Goal: Task Accomplishment & Management: Complete application form

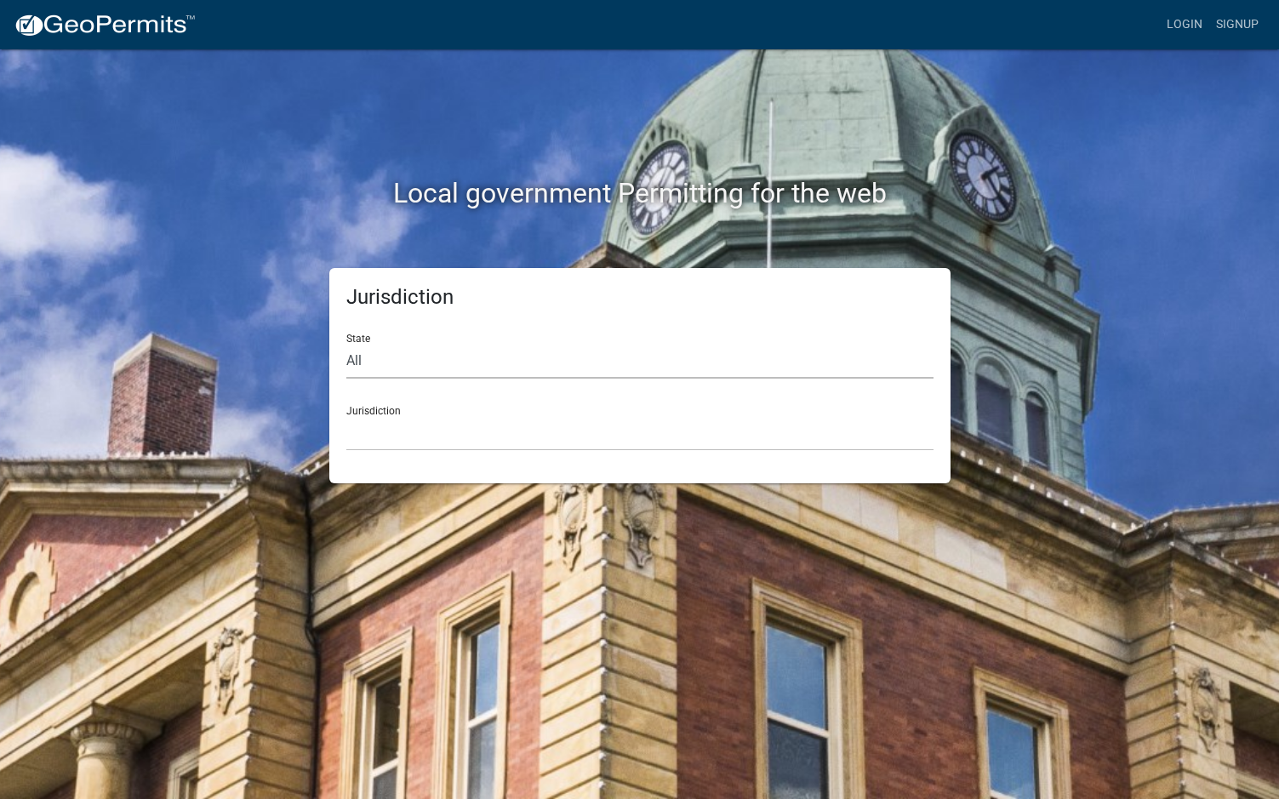
click at [362, 361] on select "All Colorado Georgia Indiana Iowa Kansas Minnesota Ohio South Carolina Wisconsin" at bounding box center [639, 361] width 587 height 35
select select "Indiana"
click at [346, 344] on select "All Colorado Georgia Indiana Iowa Kansas Minnesota Ohio South Carolina Wisconsin" at bounding box center [639, 361] width 587 height 35
click at [396, 438] on select "City of Charlestown, Indiana City of Jeffersonville, Indiana City of Logansport…" at bounding box center [639, 433] width 587 height 35
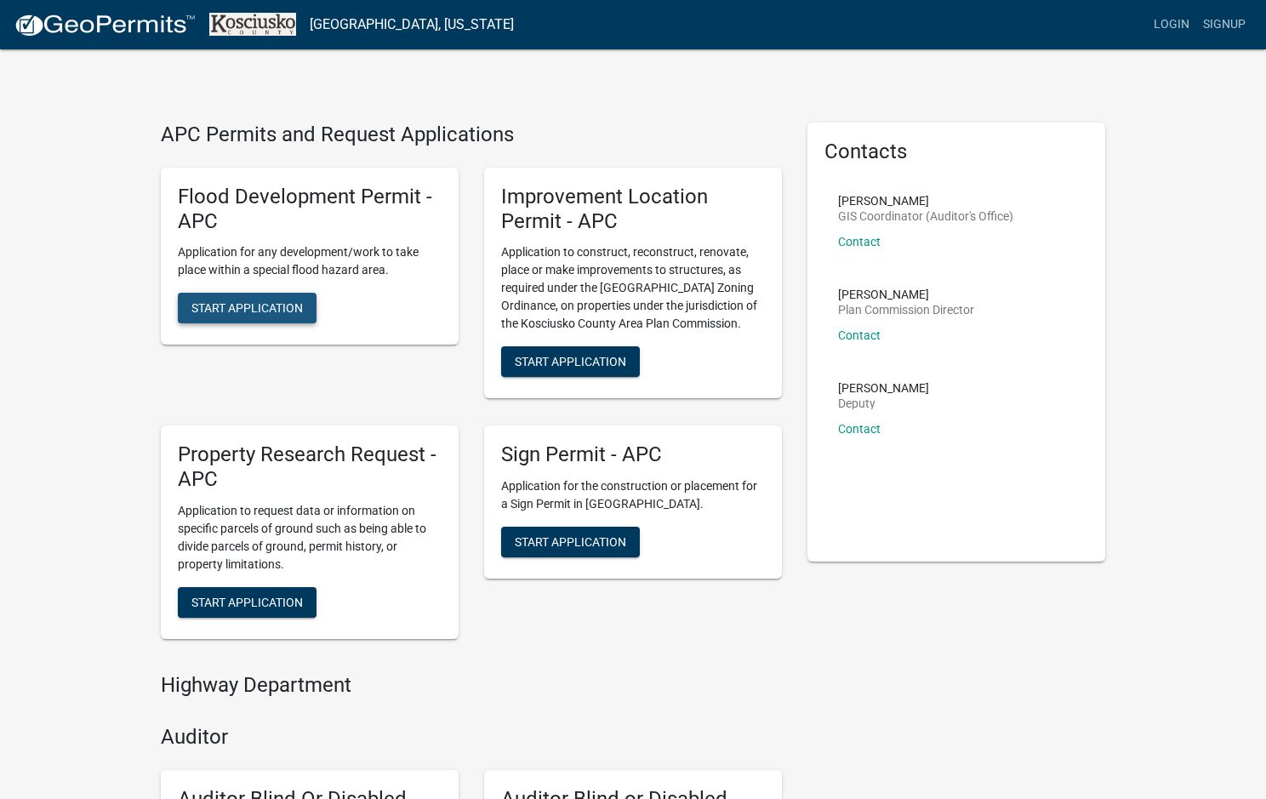
click at [254, 304] on span "Start Application" at bounding box center [246, 308] width 111 height 14
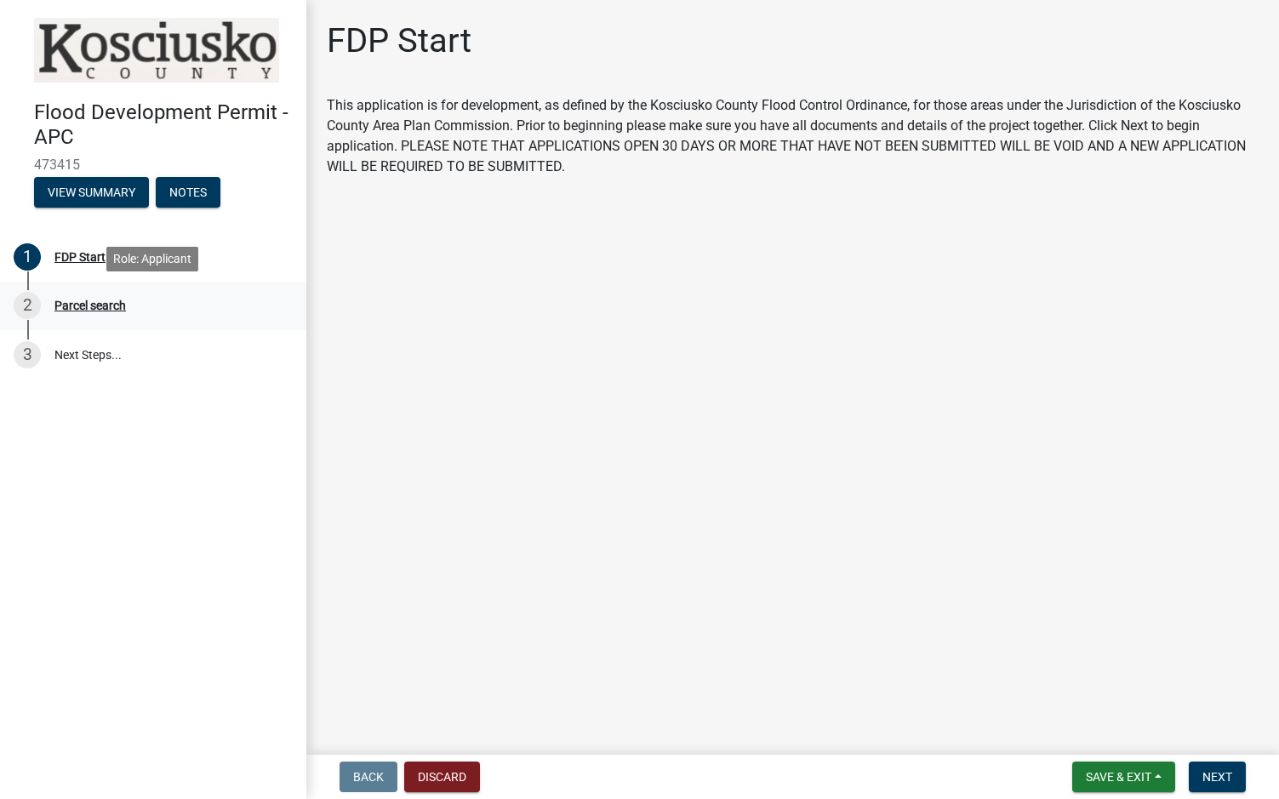
click at [91, 304] on div "Parcel search" at bounding box center [89, 306] width 71 height 12
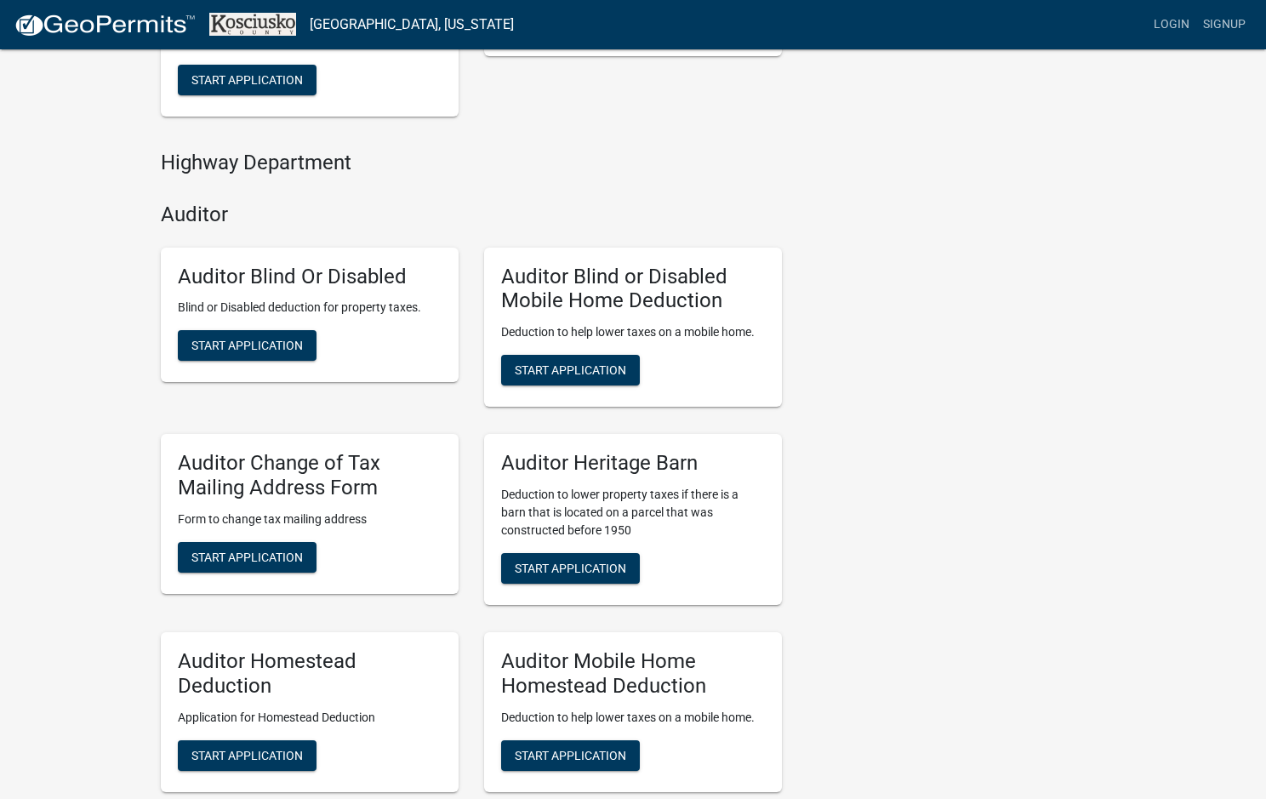
scroll to position [409, 0]
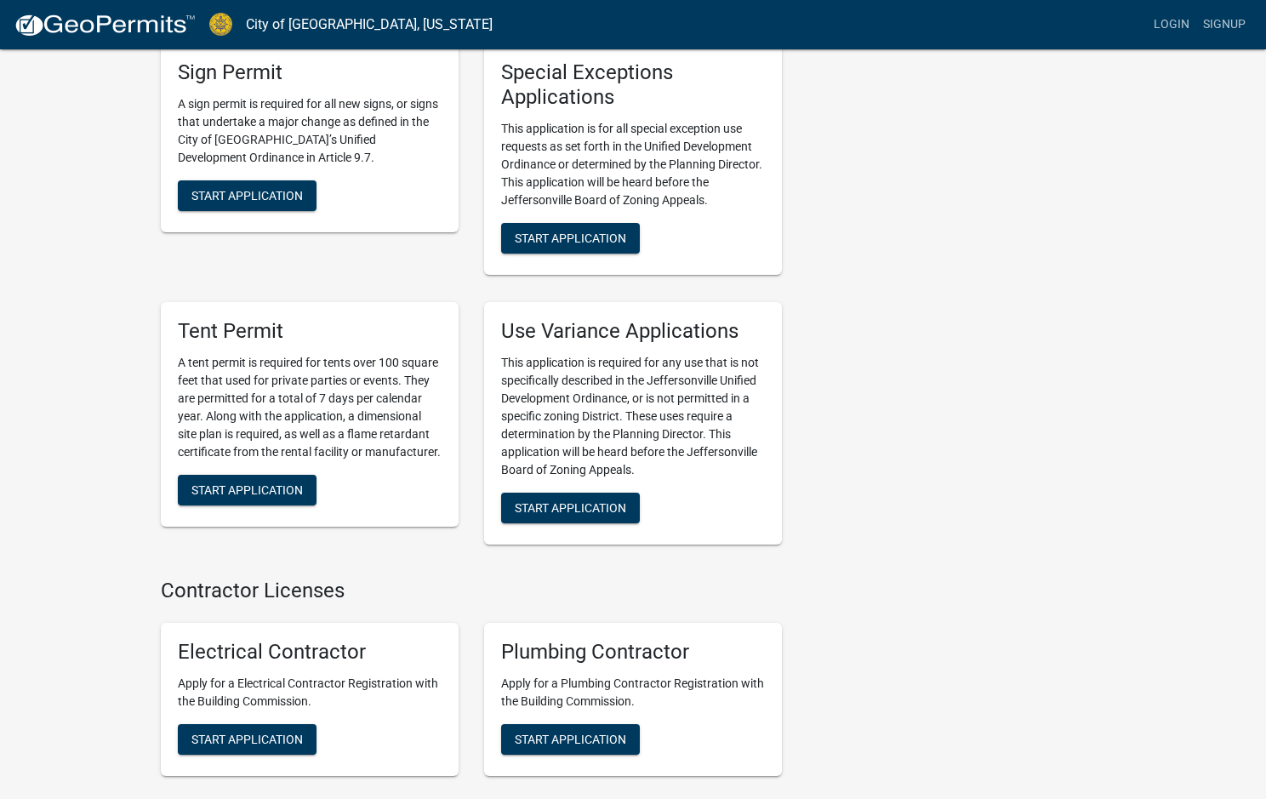
scroll to position [3343, 0]
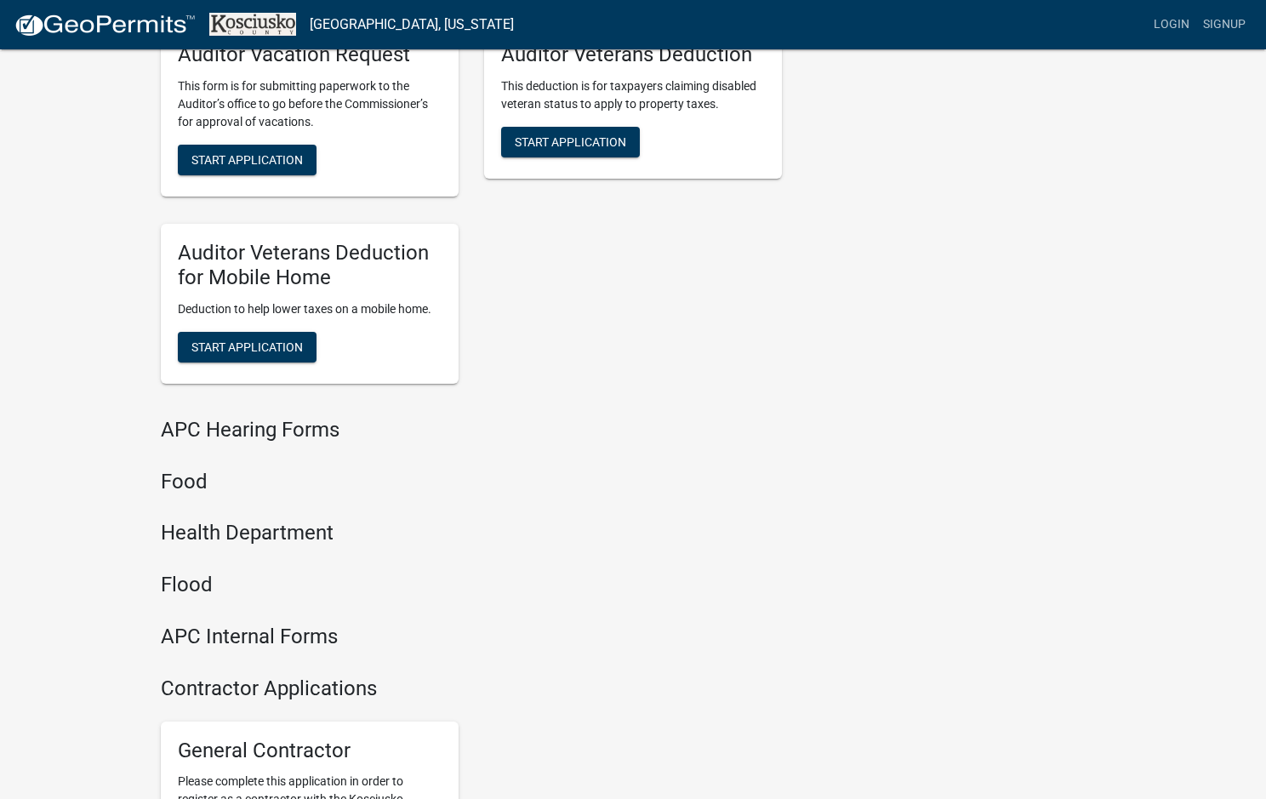
scroll to position [1771, 0]
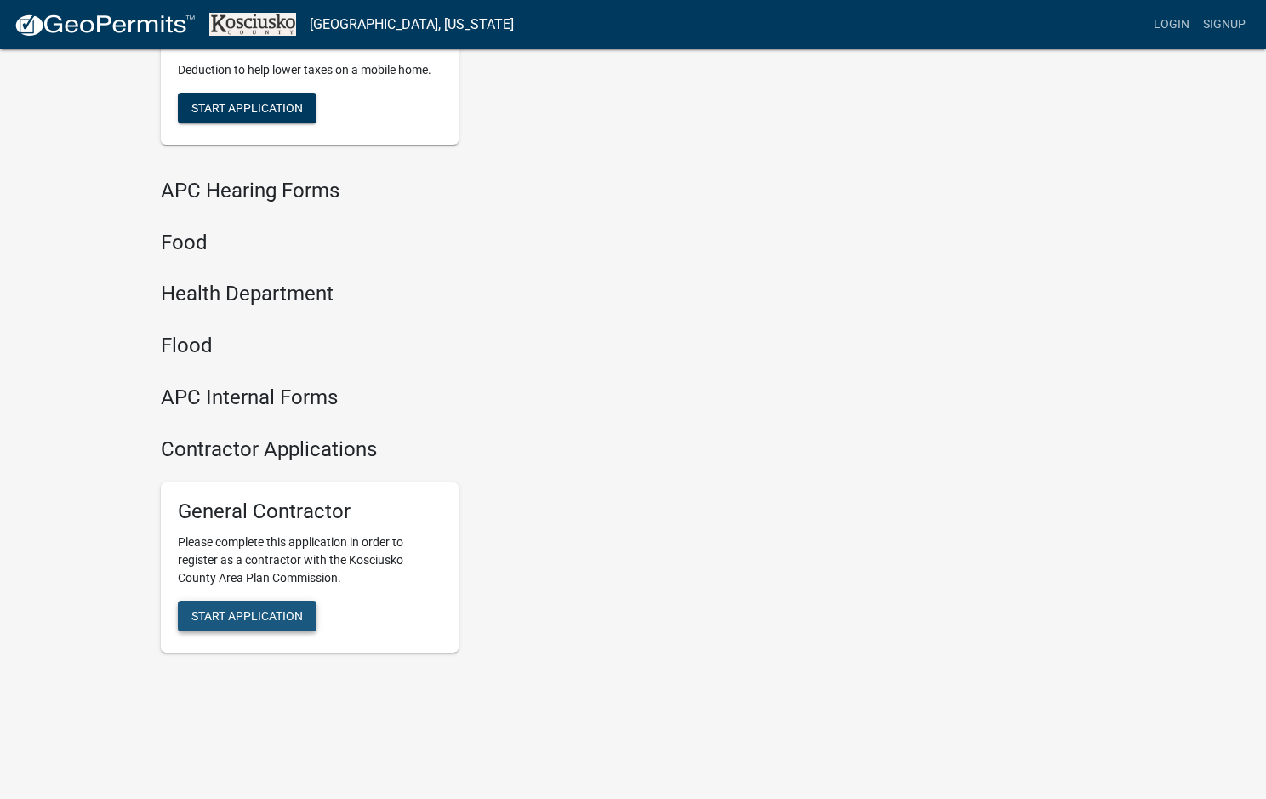
click at [245, 620] on span "Start Application" at bounding box center [246, 616] width 111 height 14
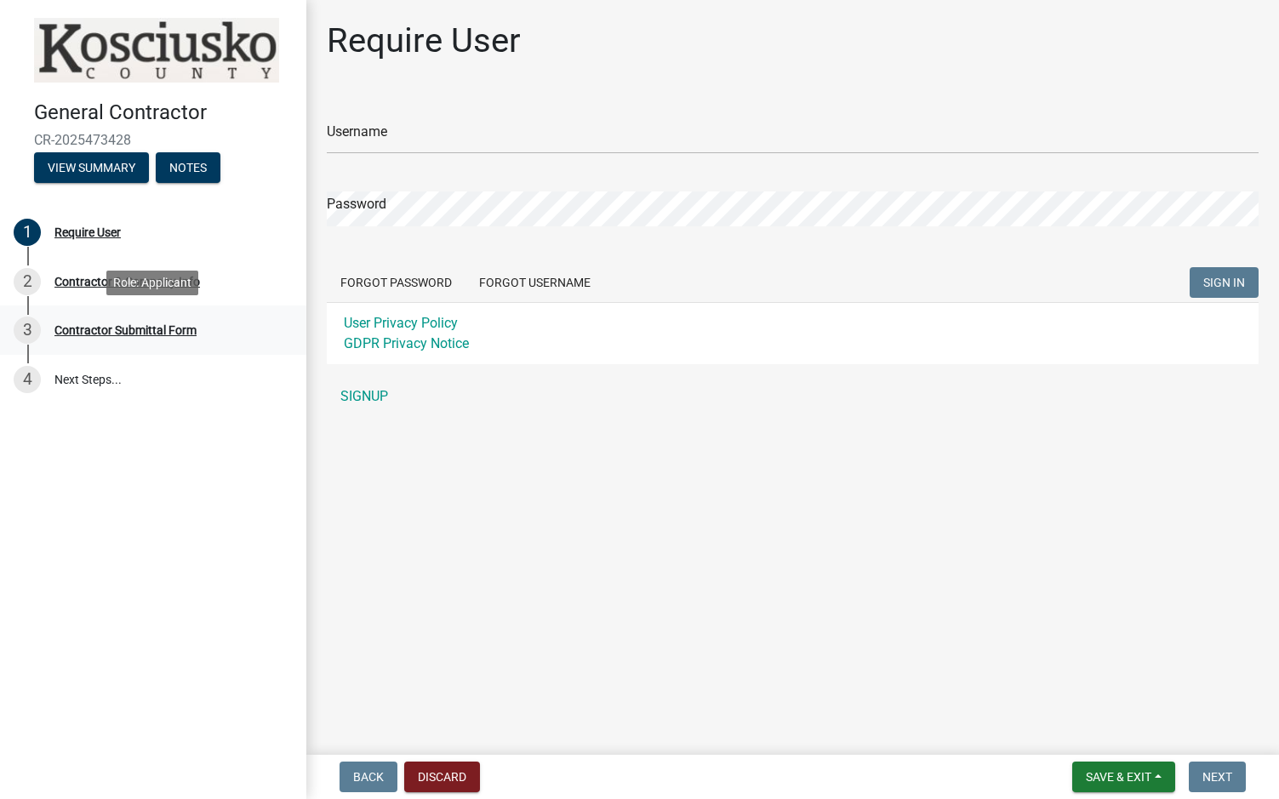
click at [118, 329] on div "Contractor Submittal Form" at bounding box center [125, 330] width 142 height 12
